Goal: Find specific page/section: Find specific page/section

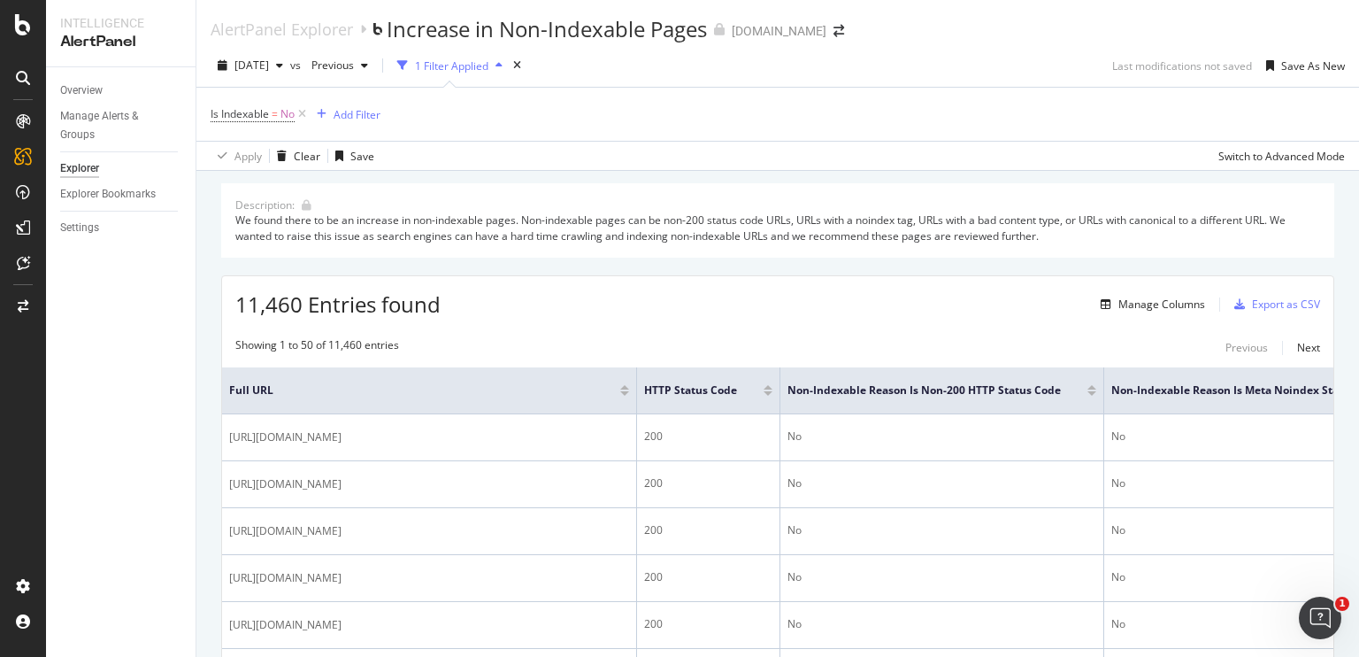
drag, startPoint x: 488, startPoint y: 0, endPoint x: 881, endPoint y: 131, distance: 414.1
click at [881, 131] on div "Is Indexable = No Add Filter" at bounding box center [778, 114] width 1134 height 53
